Goal: Task Accomplishment & Management: Manage account settings

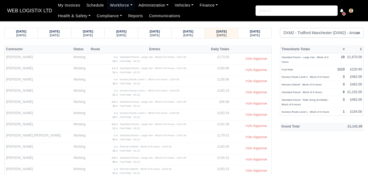
select select "1"
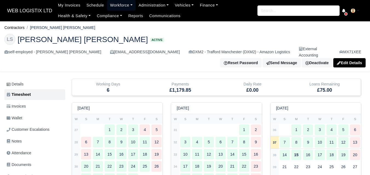
click at [125, 4] on link "Workforce" at bounding box center [121, 5] width 28 height 11
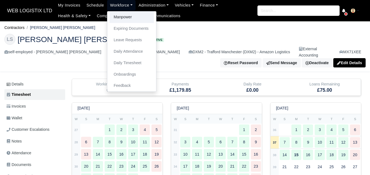
click at [122, 16] on link "Manpower" at bounding box center [131, 16] width 44 height 11
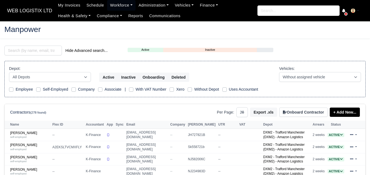
select select "25"
click at [18, 48] on input "search" at bounding box center [32, 51] width 57 height 10
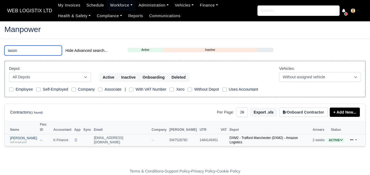
type input "iason"
click at [16, 137] on link "Iason Charmpas self-employed" at bounding box center [23, 141] width 27 height 8
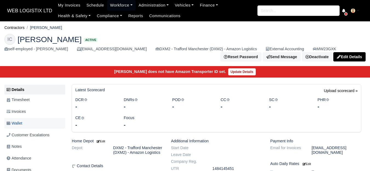
click at [19, 126] on span "Wallet" at bounding box center [15, 123] width 16 height 6
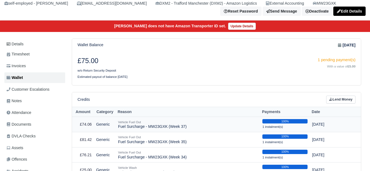
scroll to position [91, 0]
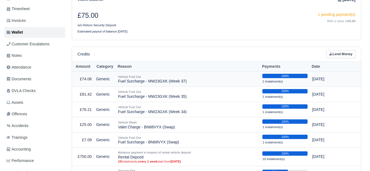
drag, startPoint x: 118, startPoint y: 82, endPoint x: 184, endPoint y: 82, distance: 65.7
click at [184, 82] on td "Vehicle Fuel Out Fuel Surcharge - MW23GXK (Week 37)" at bounding box center [188, 79] width 144 height 15
copy td "Fuel Surcharge - MW23GXK (Week 37)"
click at [347, 54] on link "Lend Money" at bounding box center [340, 54] width 29 height 8
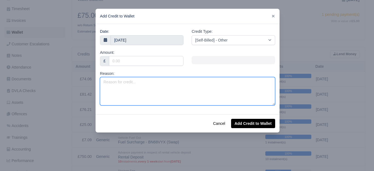
click at [173, 85] on textarea "Reason:" at bounding box center [187, 91] width 175 height 28
paste textarea "Fuel Surcharge - MW23GXK (Week 37)"
click at [165, 85] on textarea "Fuel Surcharge - MW23GXK (Week 37)" at bounding box center [187, 91] width 175 height 28
type textarea "Fuel Surcharge - MW23GXK (Week 38)"
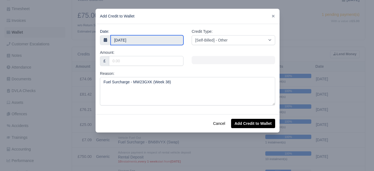
click at [136, 39] on input "16 September 2025" at bounding box center [147, 40] width 73 height 10
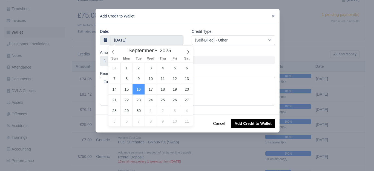
click at [213, 61] on div at bounding box center [233, 60] width 83 height 8
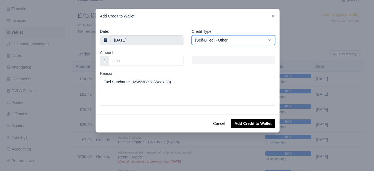
click at [229, 38] on select "[Self-Billed] - Other [Self-Billed] - Negative Invoice [Self-Billed] - Keychain…" at bounding box center [233, 40] width 83 height 10
select select "van_fuel_out"
click at [192, 35] on select "[Self-Billed] - Other [Self-Billed] - Negative Invoice [Self-Billed] - Keychain…" at bounding box center [233, 40] width 83 height 10
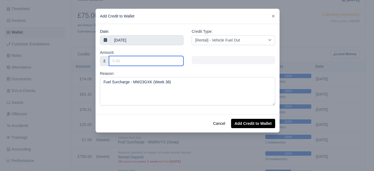
click at [153, 61] on input "Amount:" at bounding box center [146, 61] width 74 height 10
click at [148, 60] on input "Amount:" at bounding box center [146, 61] width 74 height 10
paste input "80.58"
type input "80.58"
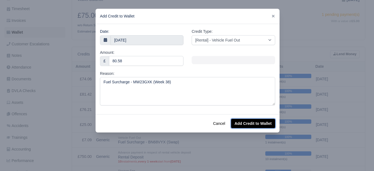
click at [257, 121] on button "Add Credit to Wallet" at bounding box center [253, 123] width 44 height 9
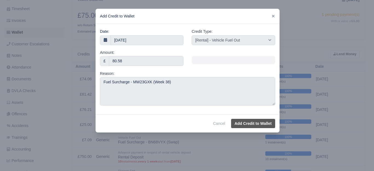
select select "other"
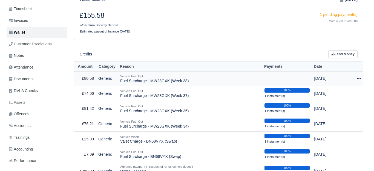
scroll to position [91, 0]
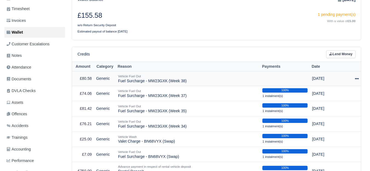
click at [357, 80] on icon at bounding box center [357, 79] width 4 height 4
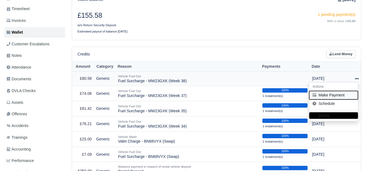
click at [322, 95] on button "Make Payment" at bounding box center [333, 95] width 49 height 8
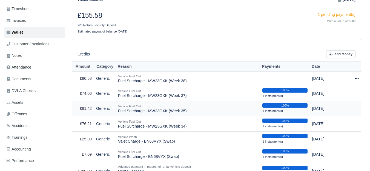
select select "6866"
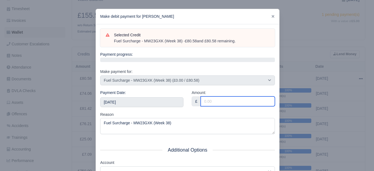
click at [224, 101] on input "Amount:" at bounding box center [238, 102] width 74 height 10
paste input "80.58"
type input "80.58"
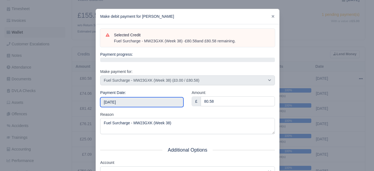
click at [143, 99] on input "2025-09-20" at bounding box center [141, 102] width 83 height 10
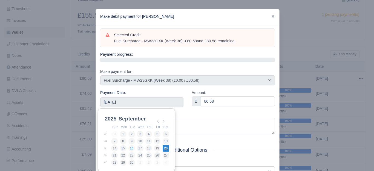
click at [206, 108] on div "Amount: £ 80.58" at bounding box center [232, 101] width 91 height 22
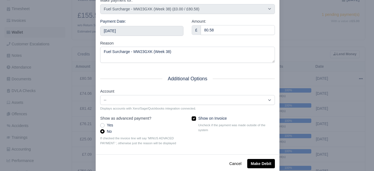
scroll to position [83, 0]
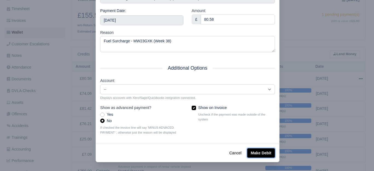
click at [261, 151] on button "Make Debit" at bounding box center [261, 153] width 28 height 9
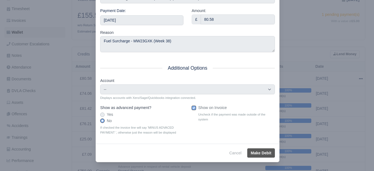
type input "2025-09-20T23:59:59+01:00"
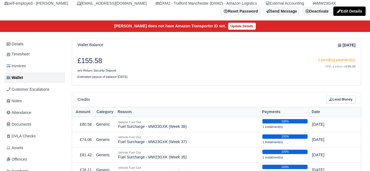
scroll to position [46, 0]
